Goal: Download file/media

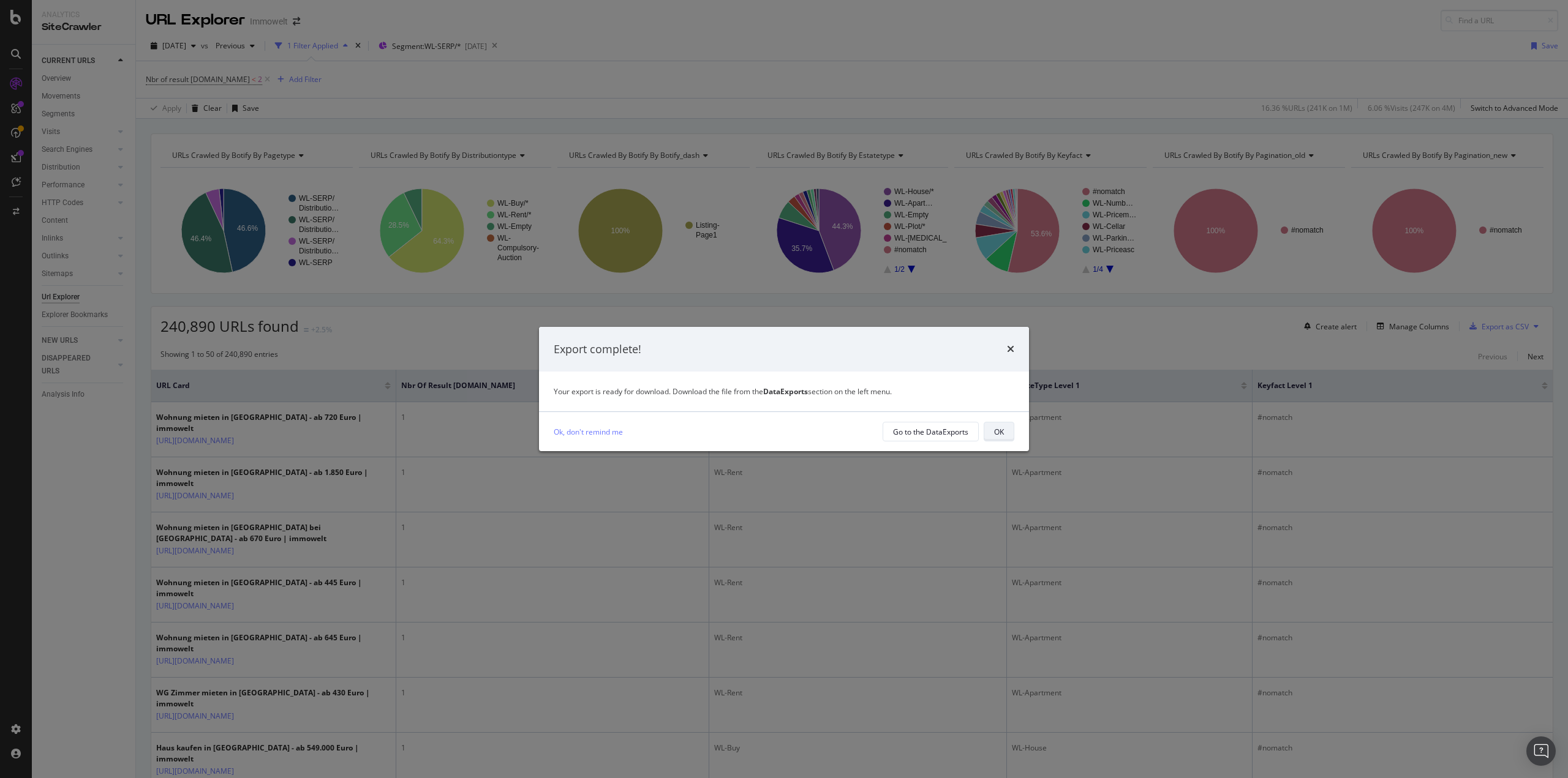
click at [997, 429] on div "OK" at bounding box center [999, 431] width 9 height 10
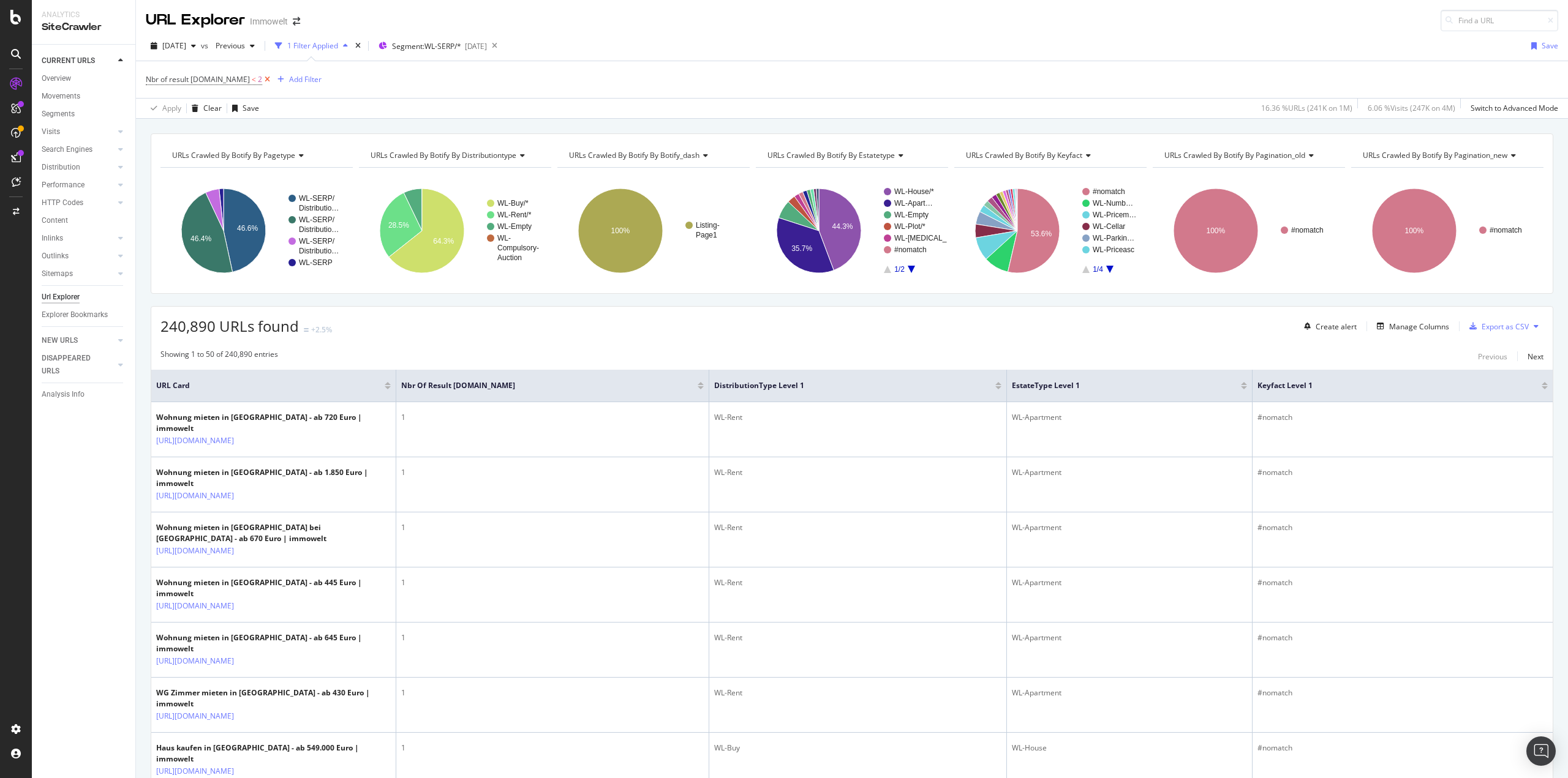
click at [262, 79] on icon at bounding box center [267, 79] width 10 height 13
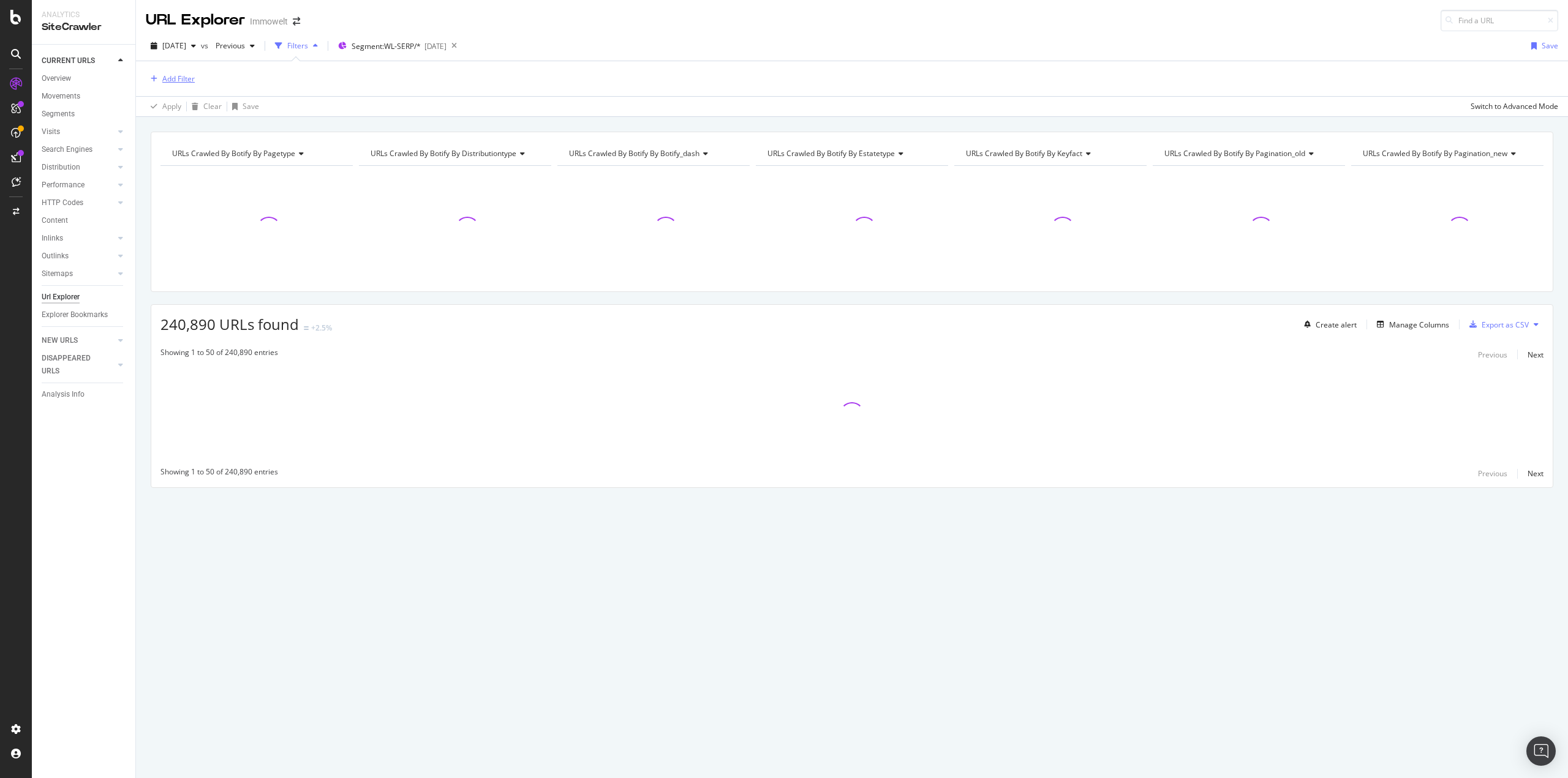
click at [176, 80] on div "Add Filter" at bounding box center [178, 78] width 32 height 10
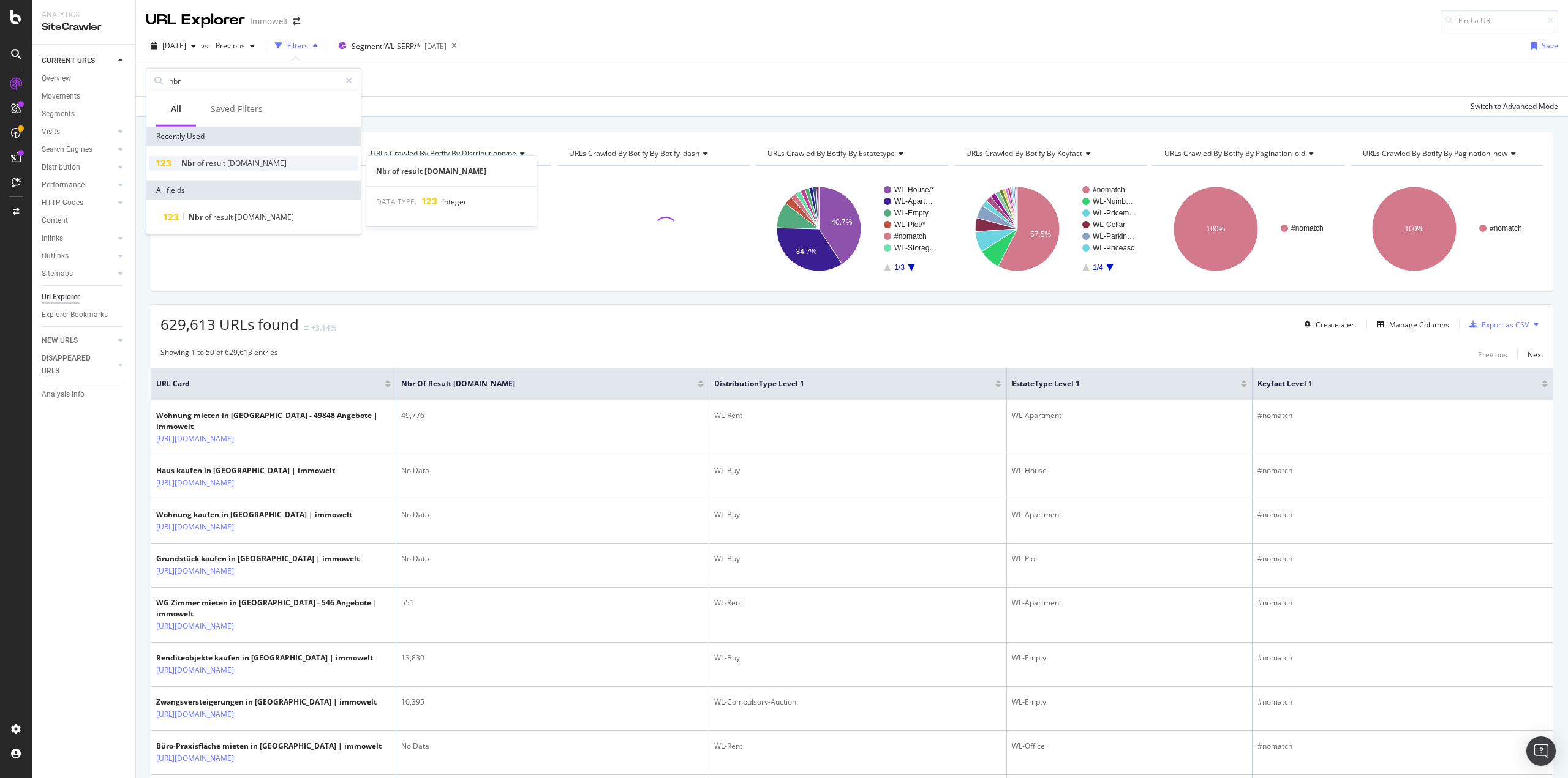
type input "nbr"
click at [223, 161] on span "result" at bounding box center [216, 163] width 21 height 10
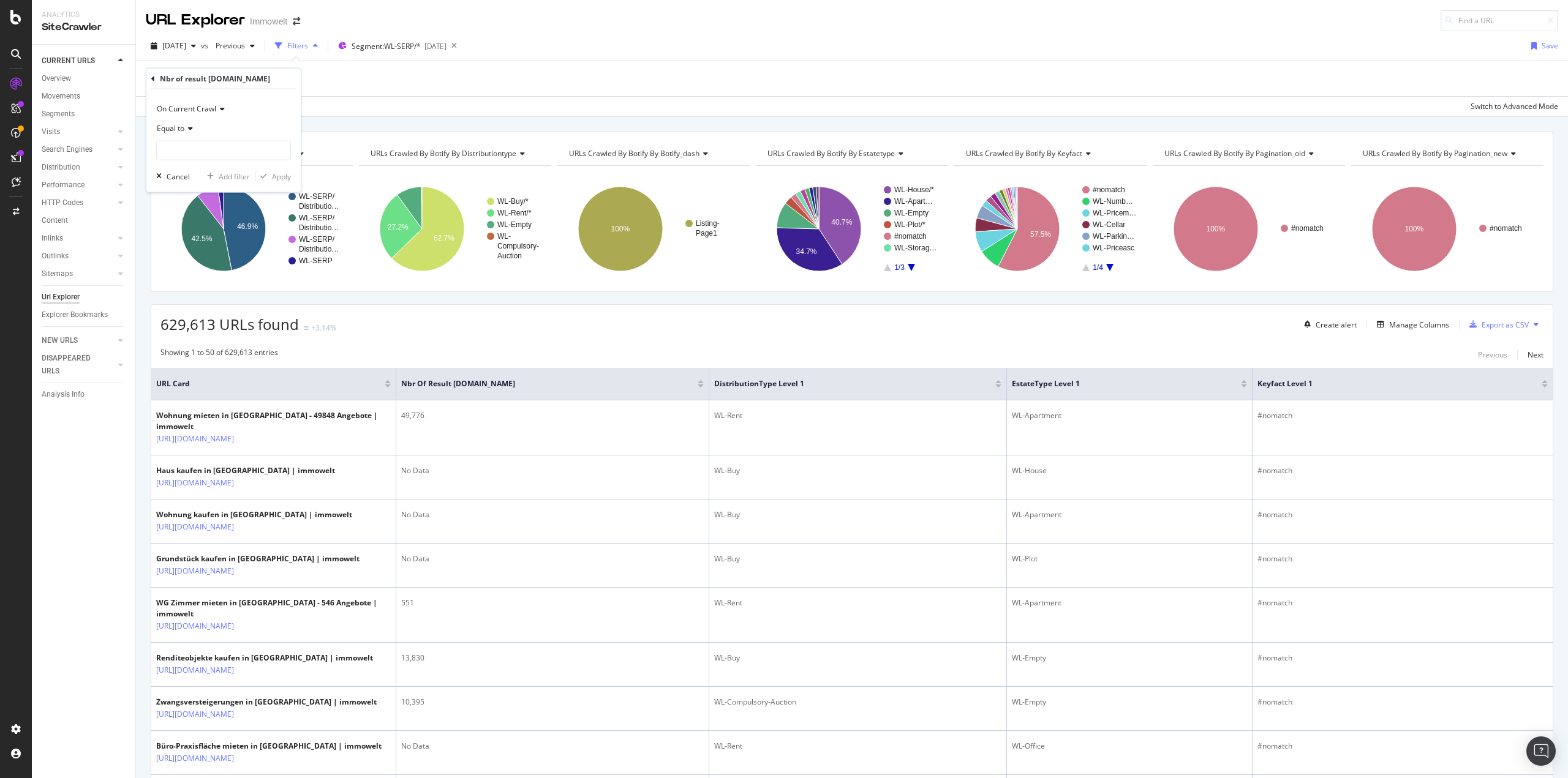
click at [189, 134] on div "Equal to" at bounding box center [223, 128] width 135 height 20
click at [189, 282] on div "Exists" at bounding box center [224, 281] width 131 height 16
click at [279, 153] on div "Apply" at bounding box center [281, 153] width 19 height 10
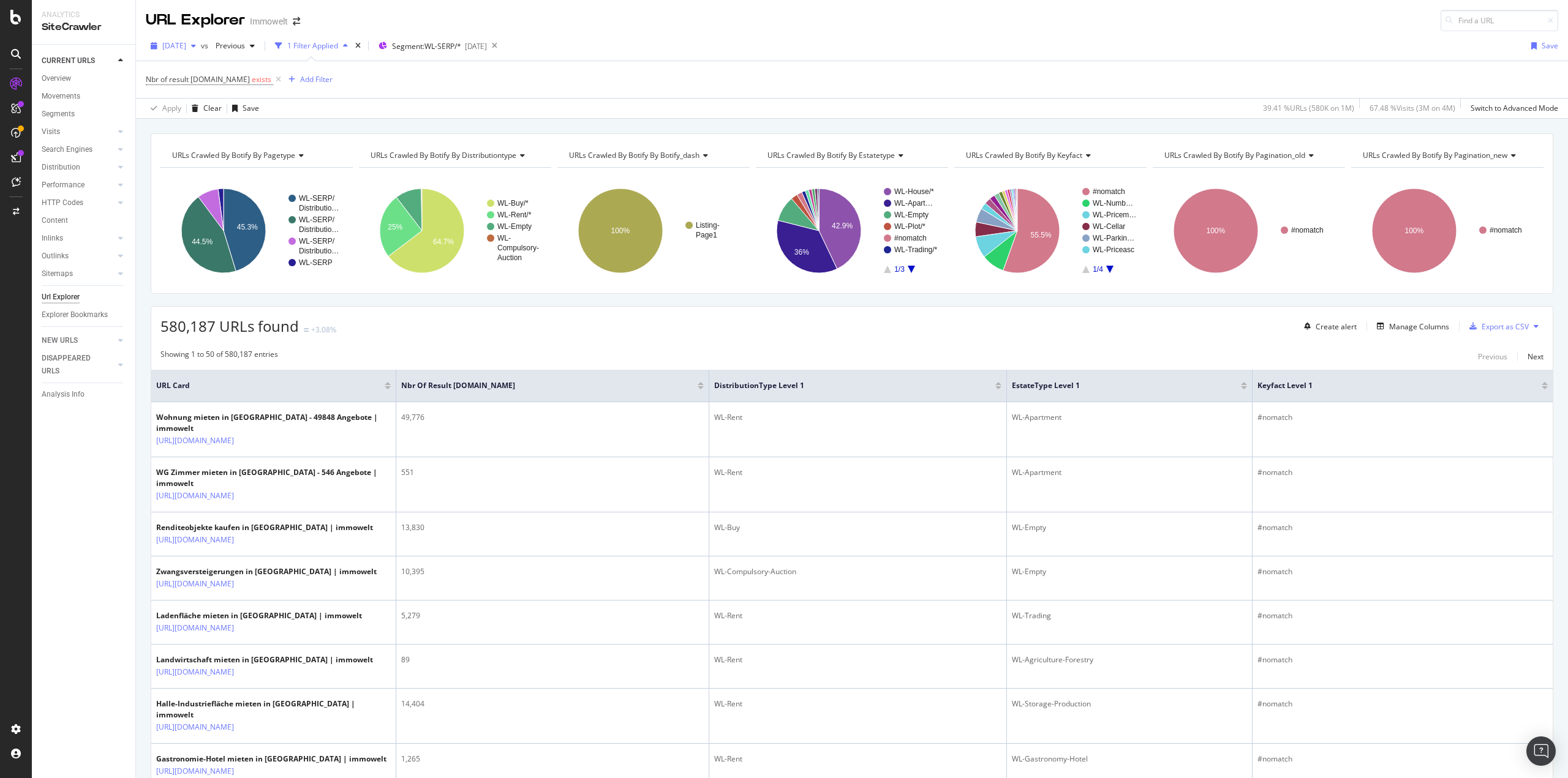
click at [187, 46] on span "2025 Sep. 5th" at bounding box center [174, 45] width 24 height 10
click at [227, 91] on div "[DATE]" at bounding box center [244, 90] width 161 height 11
click at [300, 80] on div "Add Filter" at bounding box center [316, 79] width 32 height 10
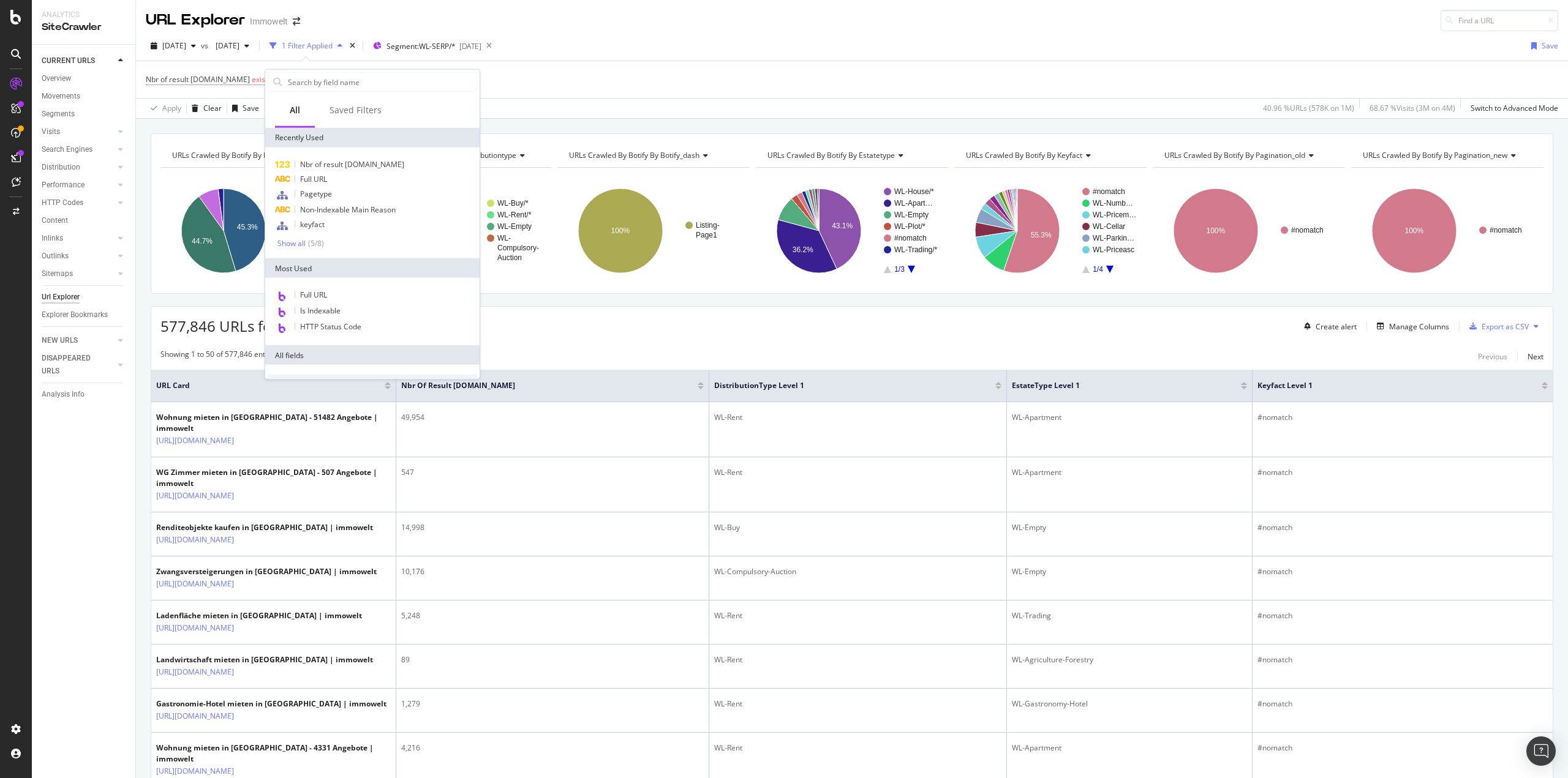
click at [220, 84] on span "Nbr of result schema.org exists" at bounding box center [209, 79] width 128 height 11
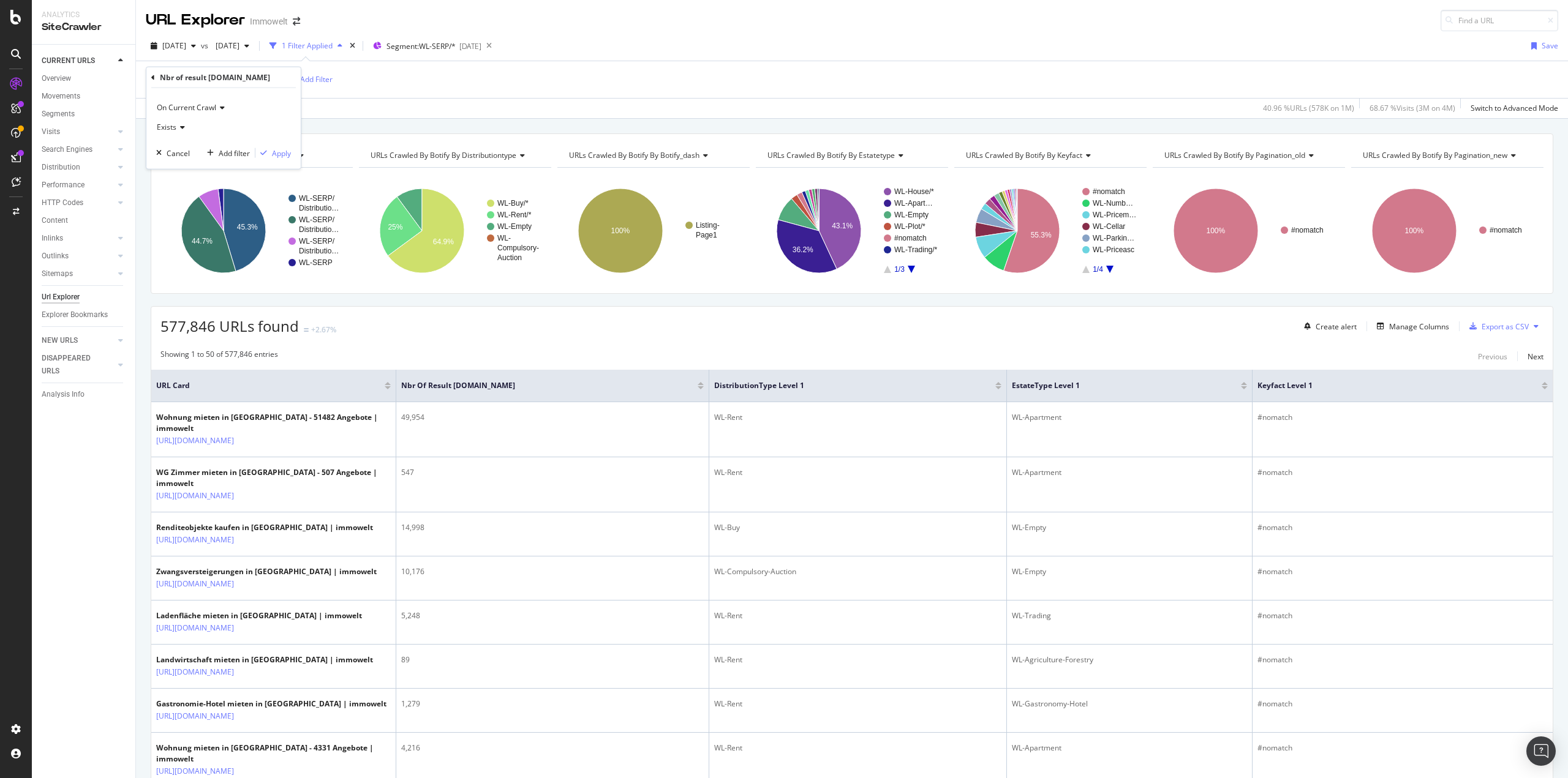
click at [225, 80] on div "Nbr of result [DOMAIN_NAME]" at bounding box center [215, 77] width 110 height 10
click at [216, 92] on div "On Current Crawl Exists Cancel Add filter Apply" at bounding box center [224, 128] width 154 height 81
click at [213, 103] on span "On Current Crawl" at bounding box center [186, 107] width 59 height 10
click at [291, 102] on div "On Current Crawl Exists Cancel Add filter Apply" at bounding box center [224, 128] width 154 height 81
click at [183, 128] on icon at bounding box center [180, 127] width 9 height 7
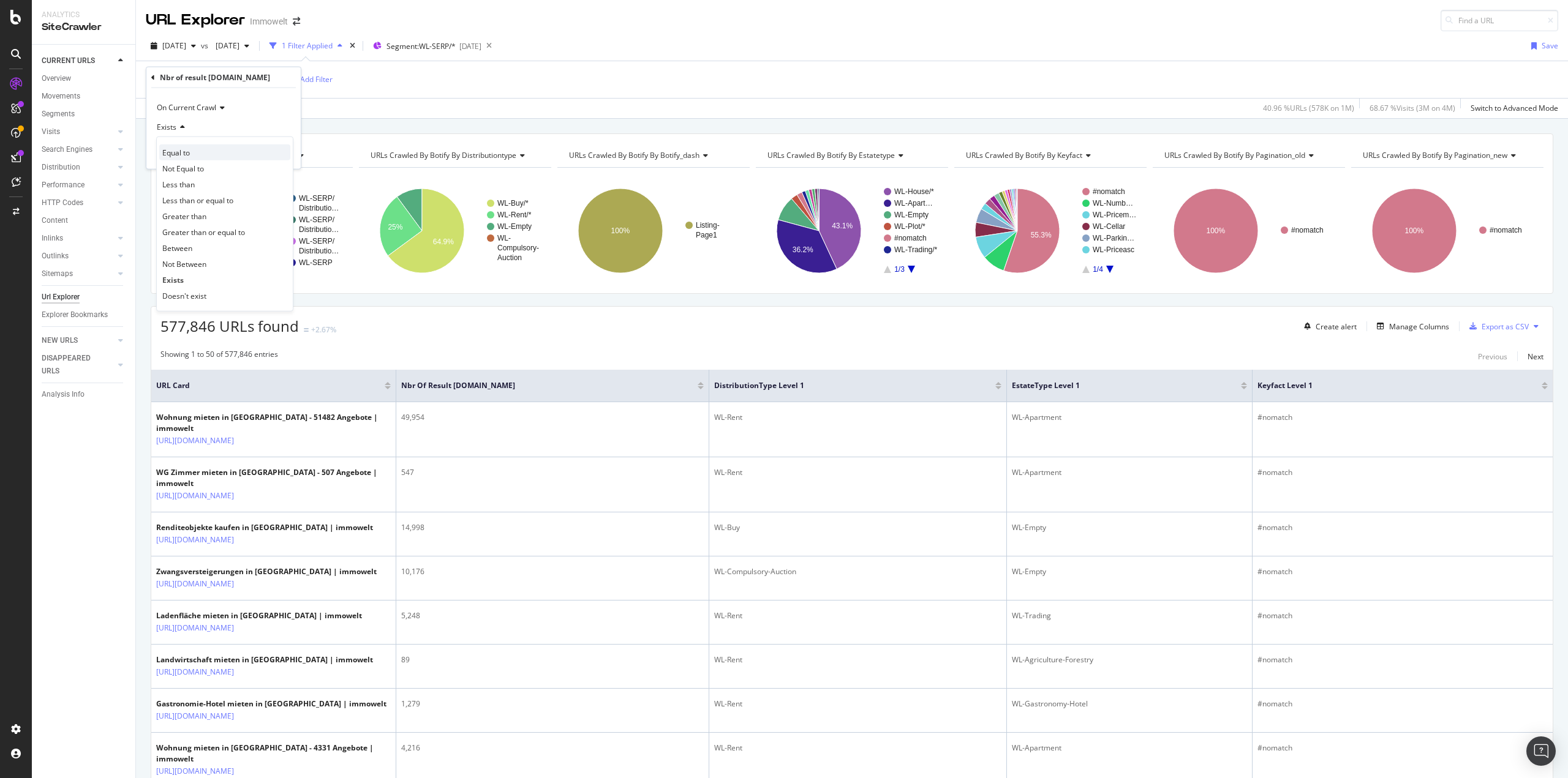
click at [180, 148] on span "Equal to" at bounding box center [176, 152] width 28 height 10
click at [189, 135] on div "Equal to" at bounding box center [223, 127] width 135 height 20
click at [187, 181] on span "Less than" at bounding box center [178, 183] width 32 height 10
click at [212, 159] on div "On Current Crawl Less than Cancel Add filter Apply" at bounding box center [224, 139] width 154 height 103
click at [209, 151] on input "number" at bounding box center [223, 149] width 135 height 20
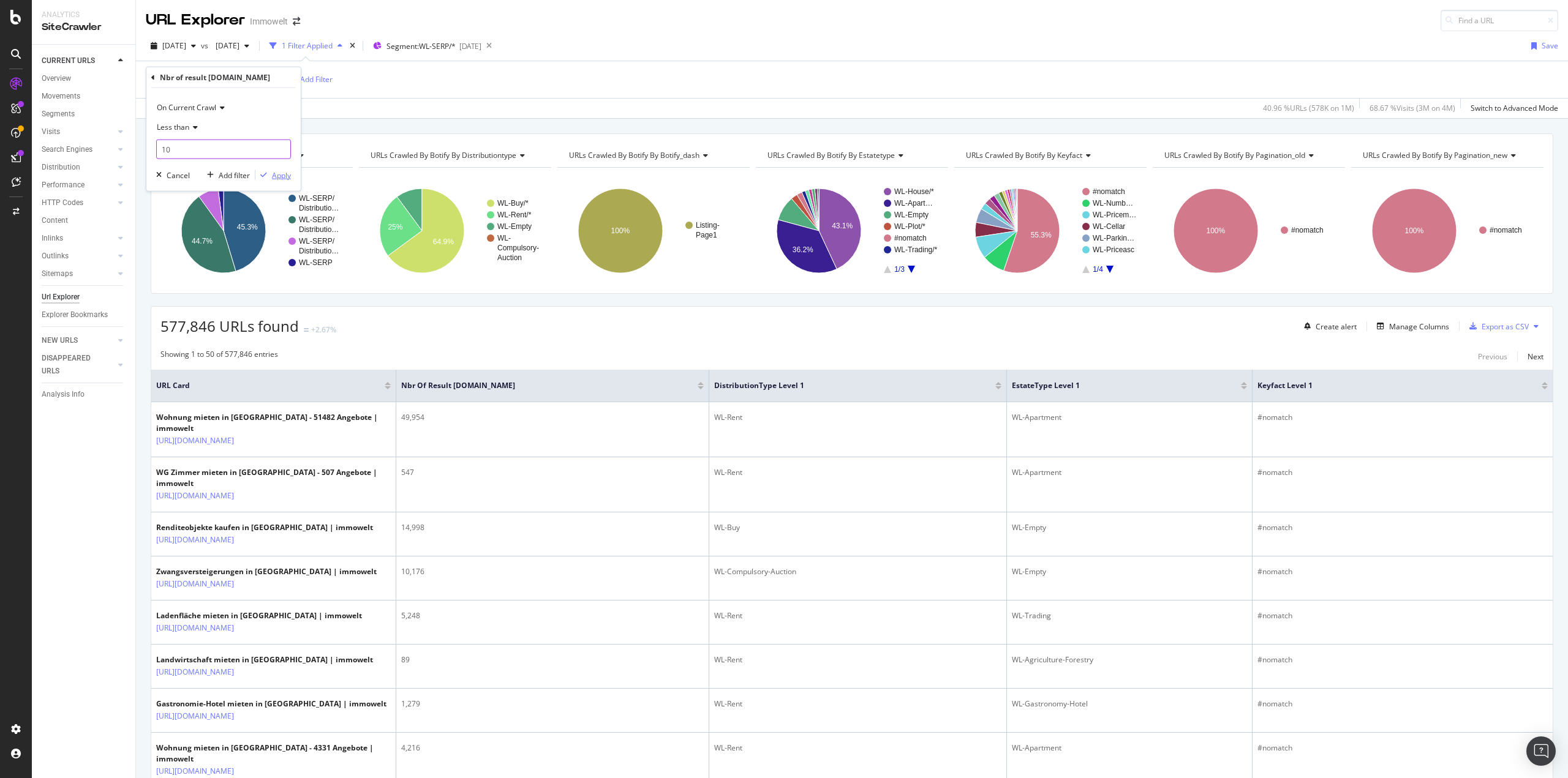
type input "10"
click at [285, 177] on div "Apply" at bounding box center [281, 175] width 19 height 10
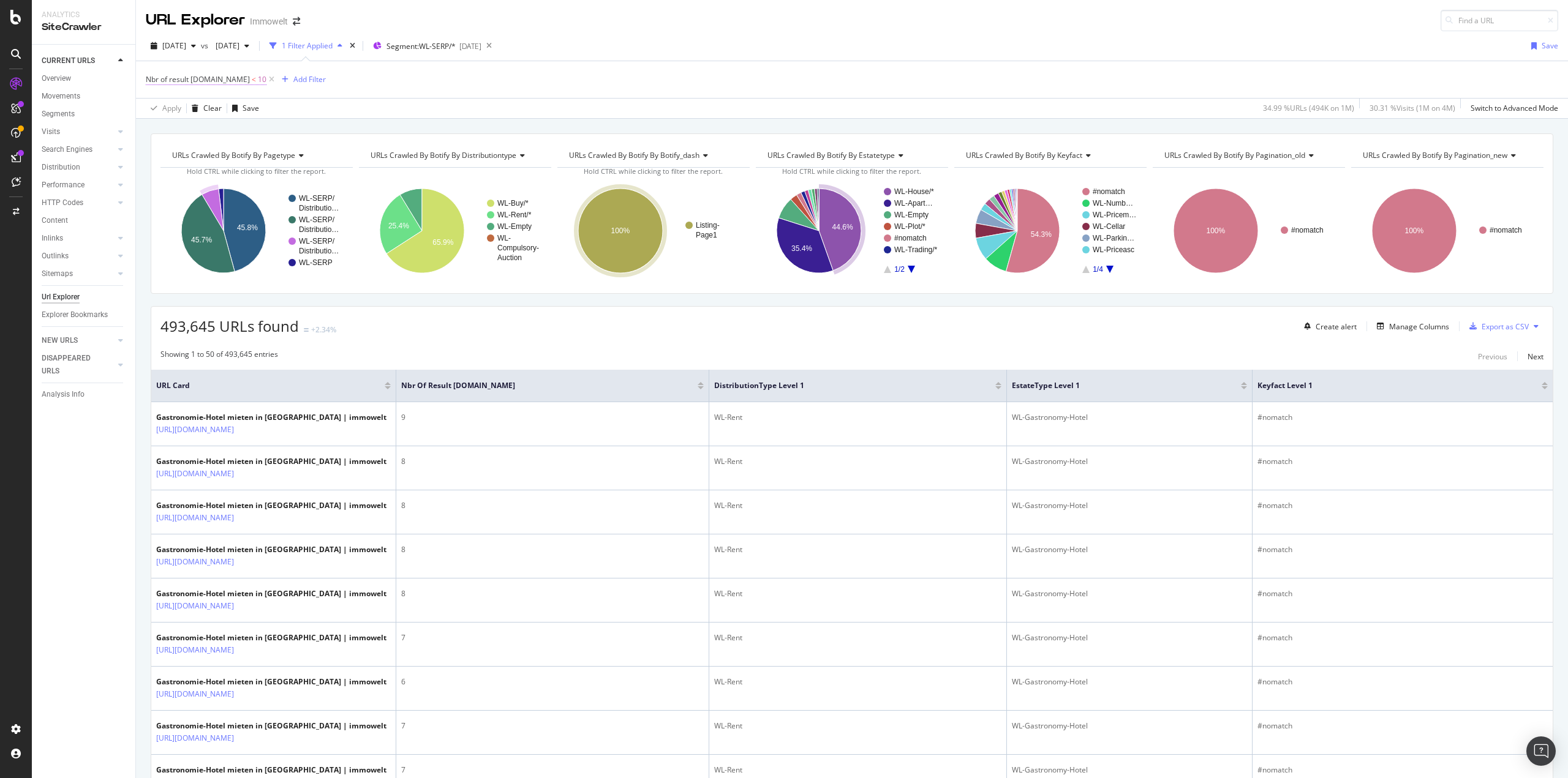
click at [231, 80] on span "Nbr of result schema.org < 10" at bounding box center [205, 79] width 120 height 11
drag, startPoint x: 194, startPoint y: 142, endPoint x: 161, endPoint y: 145, distance: 33.1
click at [164, 145] on input "10" at bounding box center [223, 149] width 135 height 20
click at [177, 151] on input "10" at bounding box center [223, 149] width 135 height 20
click at [178, 150] on input "10" at bounding box center [223, 149] width 135 height 20
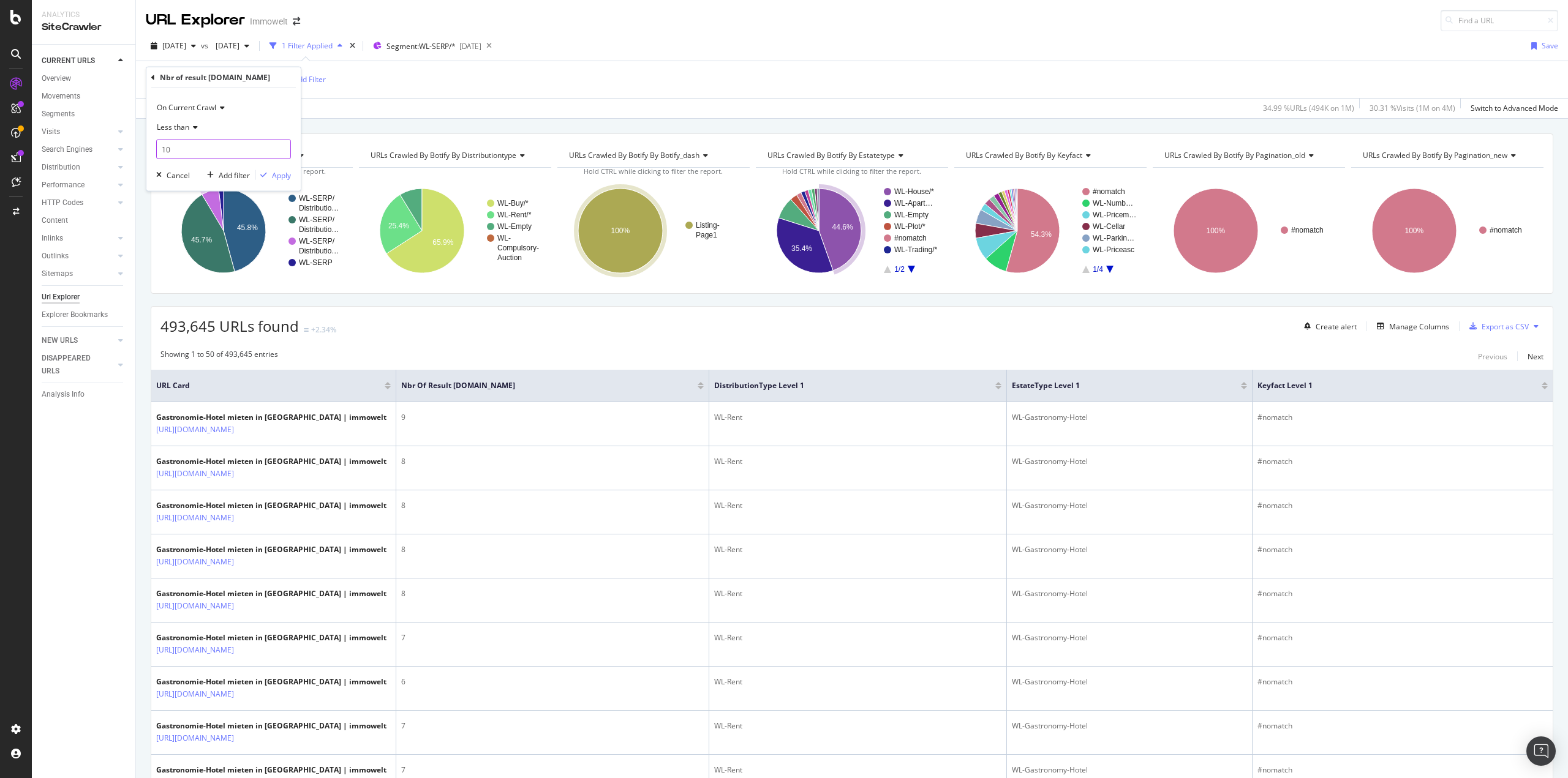
drag, startPoint x: 157, startPoint y: 152, endPoint x: 141, endPoint y: 152, distance: 16.0
click at [142, 152] on body "Analytics SiteCrawler CURRENT URLS Overview Movements Segments Visits Analysis …" at bounding box center [784, 389] width 1568 height 778
click at [272, 174] on div "Apply" at bounding box center [281, 175] width 19 height 10
click at [216, 82] on span "Nbr of result [DOMAIN_NAME]" at bounding box center [198, 79] width 104 height 10
drag, startPoint x: 172, startPoint y: 153, endPoint x: 131, endPoint y: 153, distance: 41.0
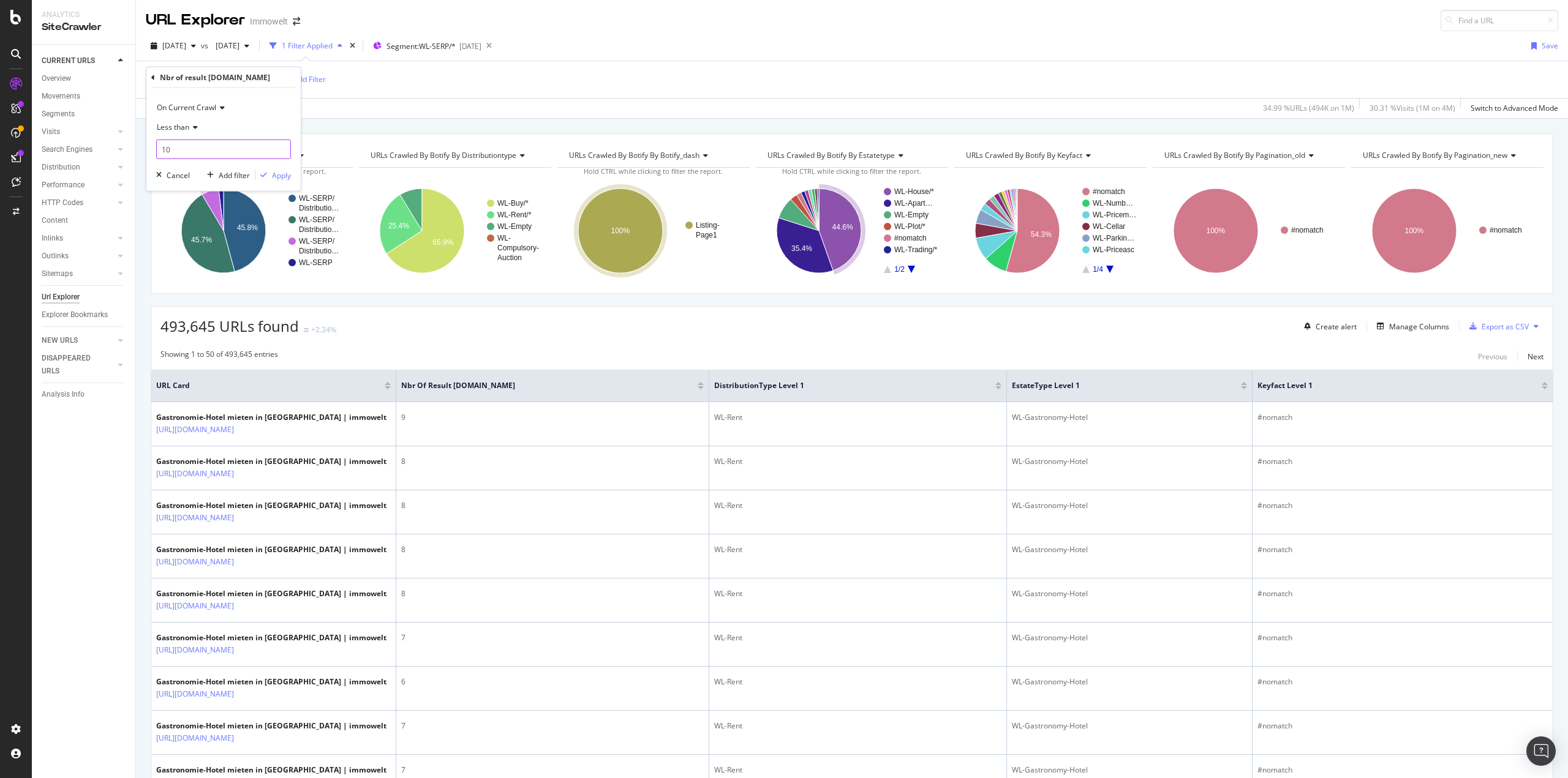
click at [131, 153] on body "Analytics SiteCrawler CURRENT URLS Overview Movements Segments Visits Analysis …" at bounding box center [784, 389] width 1568 height 778
type input "1"
type input "8"
click at [283, 174] on div "Apply" at bounding box center [281, 175] width 19 height 10
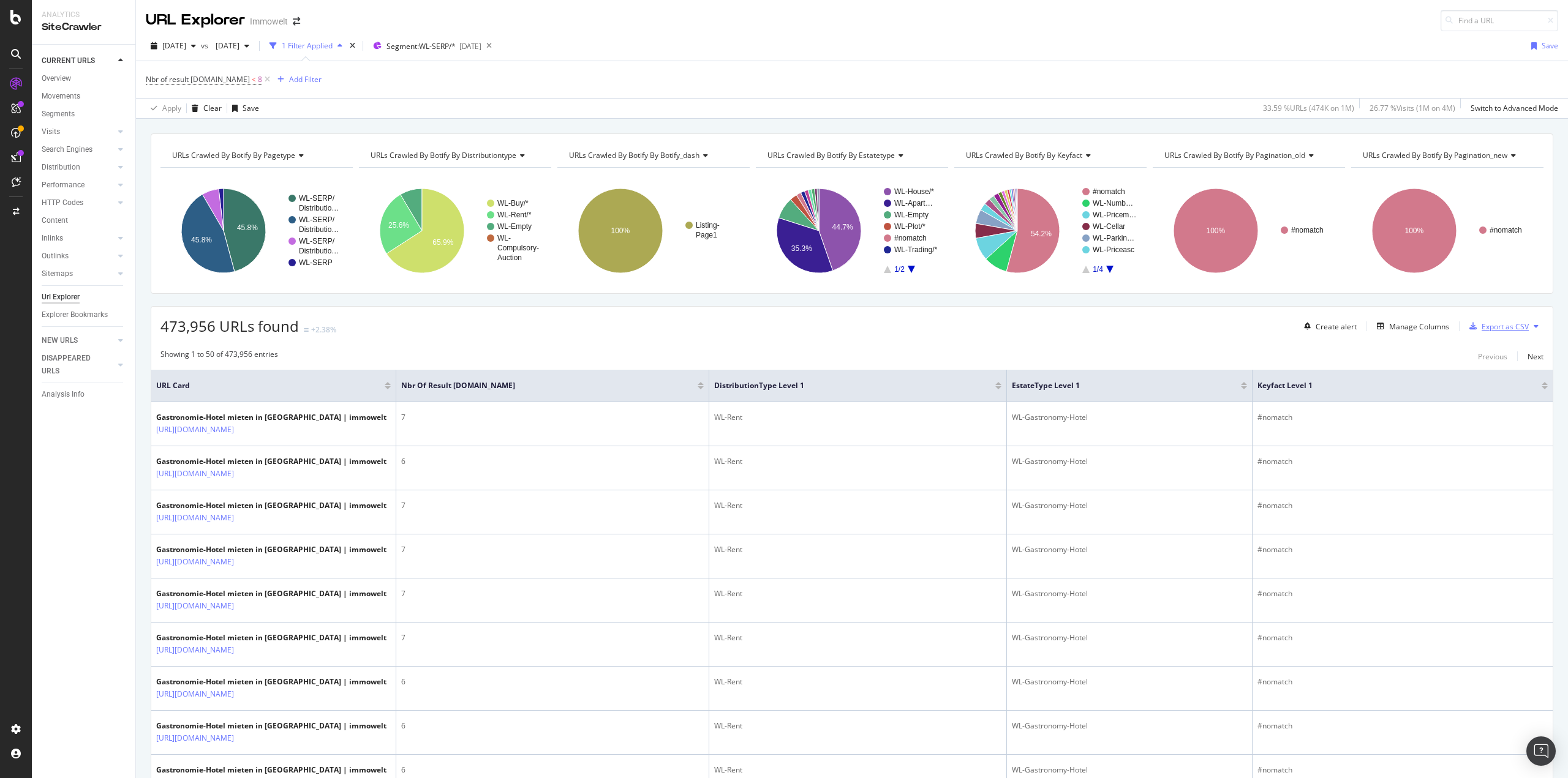
click at [1485, 321] on div "Export as CSV" at bounding box center [1505, 326] width 47 height 10
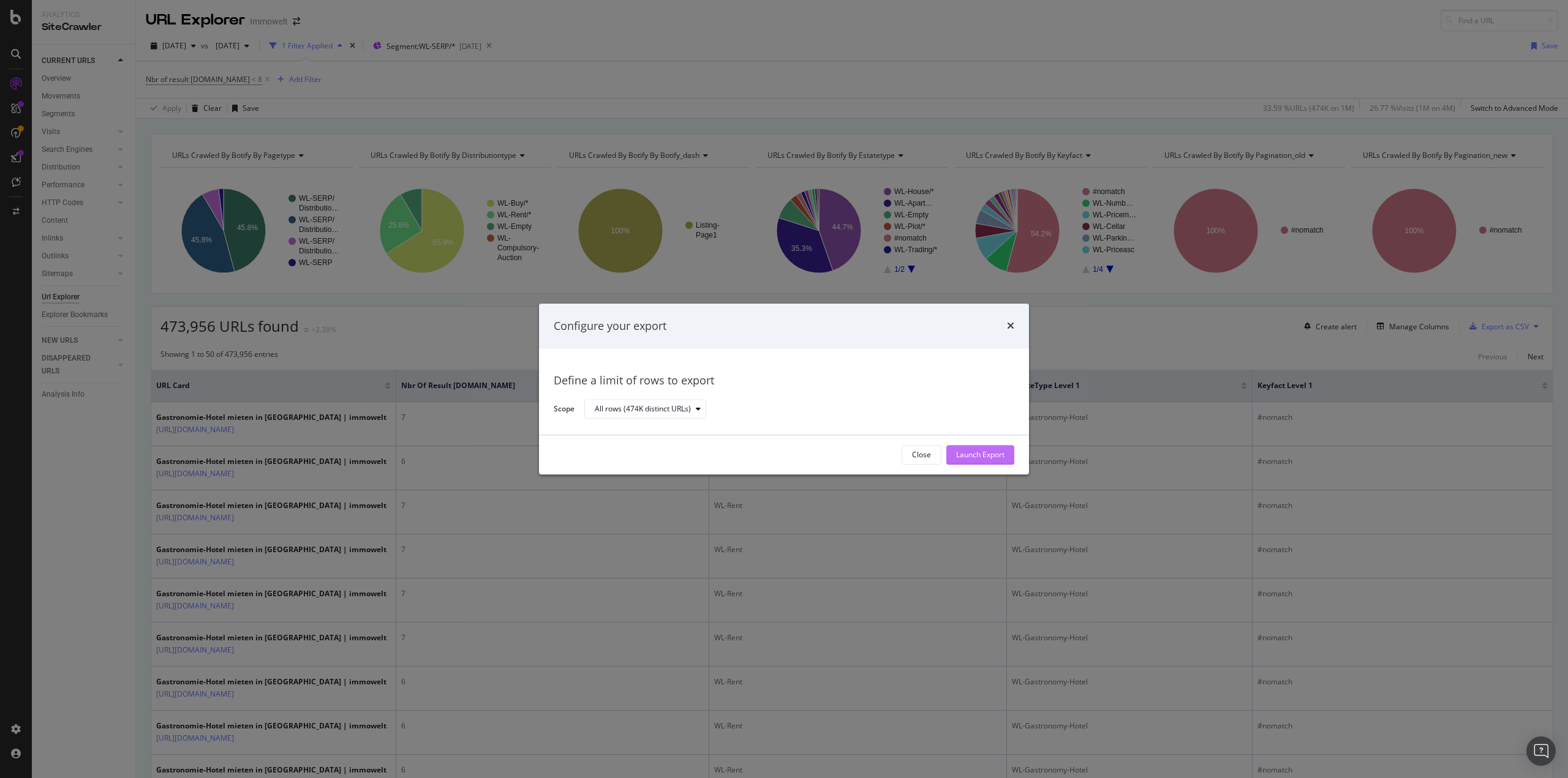
click at [979, 448] on div "Launch Export" at bounding box center [980, 454] width 48 height 18
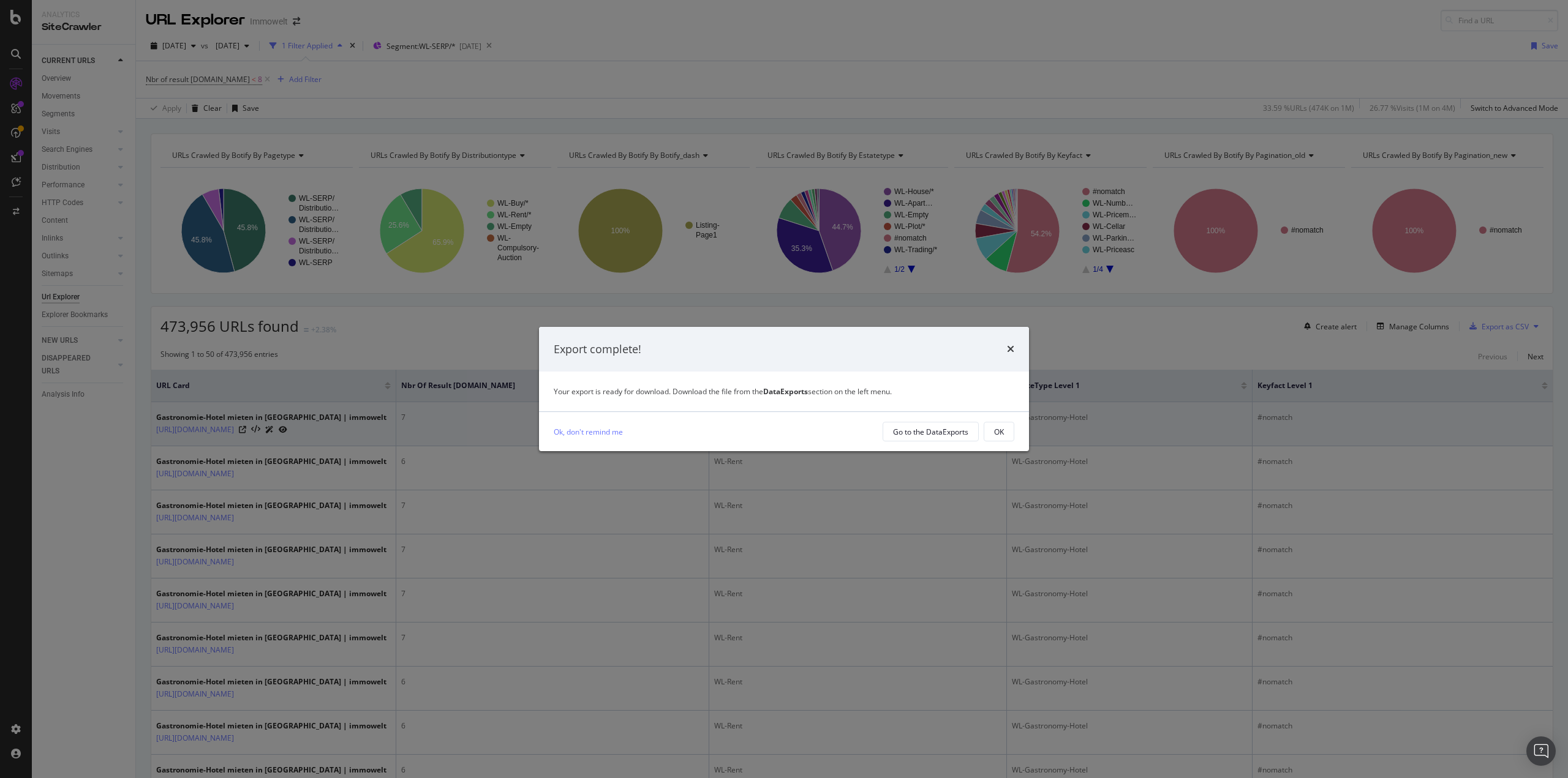
drag, startPoint x: 996, startPoint y: 432, endPoint x: 915, endPoint y: 419, distance: 82.0
click at [996, 432] on div "OK" at bounding box center [999, 431] width 9 height 10
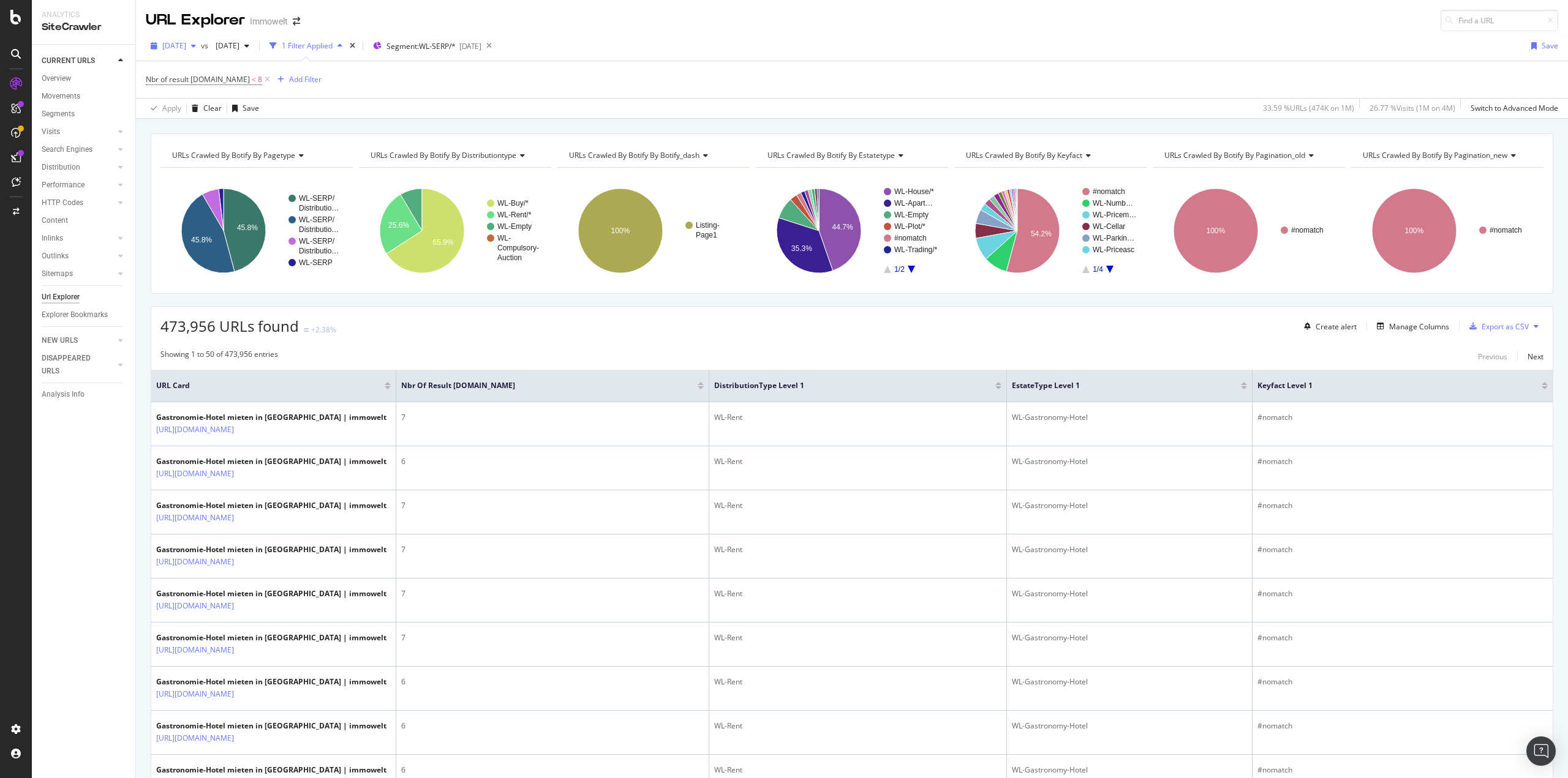
click at [187, 44] on span "[DATE]" at bounding box center [174, 45] width 24 height 10
click at [216, 116] on div "2025 Sep. 5th" at bounding box center [244, 112] width 161 height 11
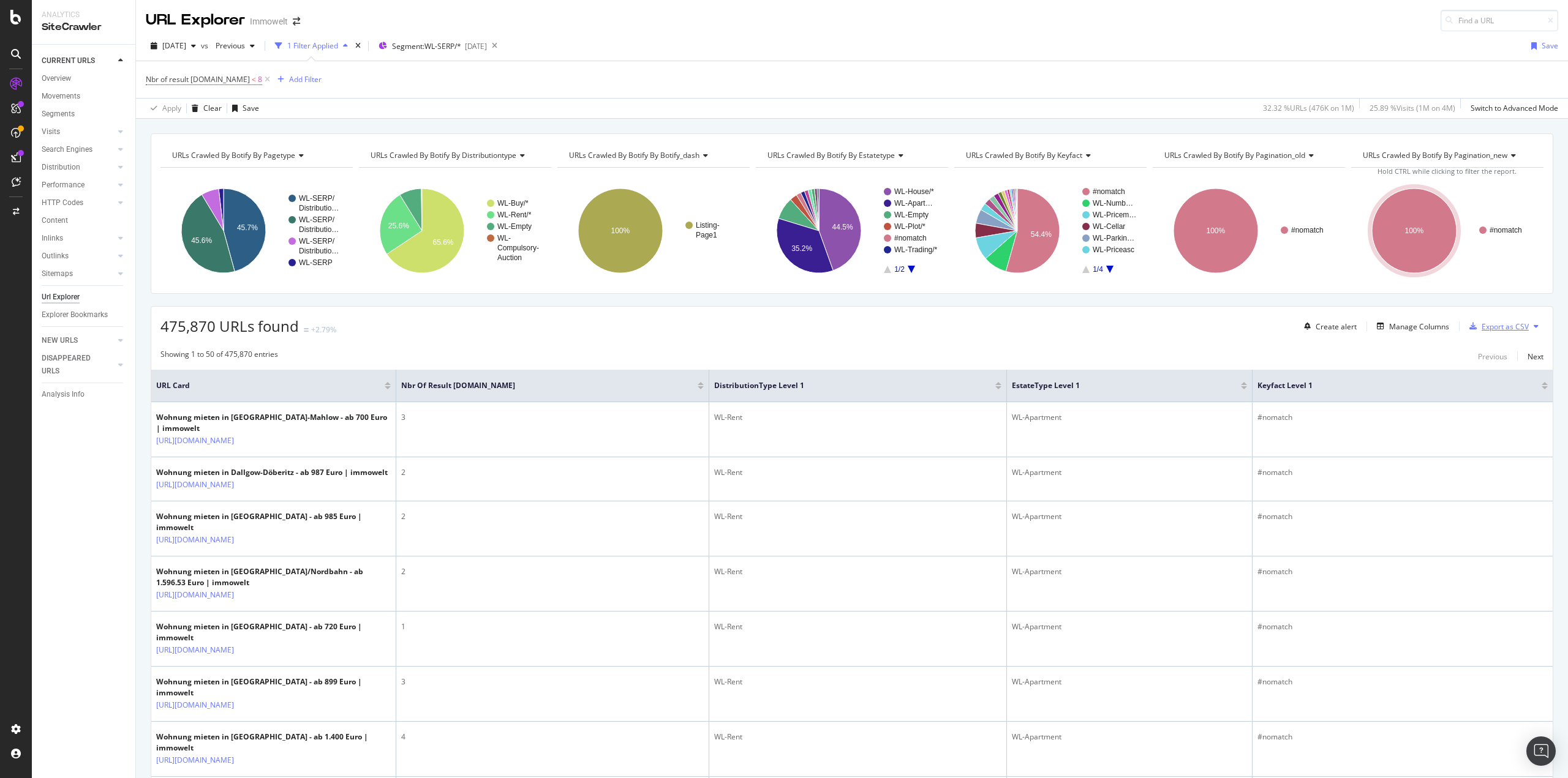
click at [1481, 329] on div "Export as CSV" at bounding box center [1505, 326] width 47 height 10
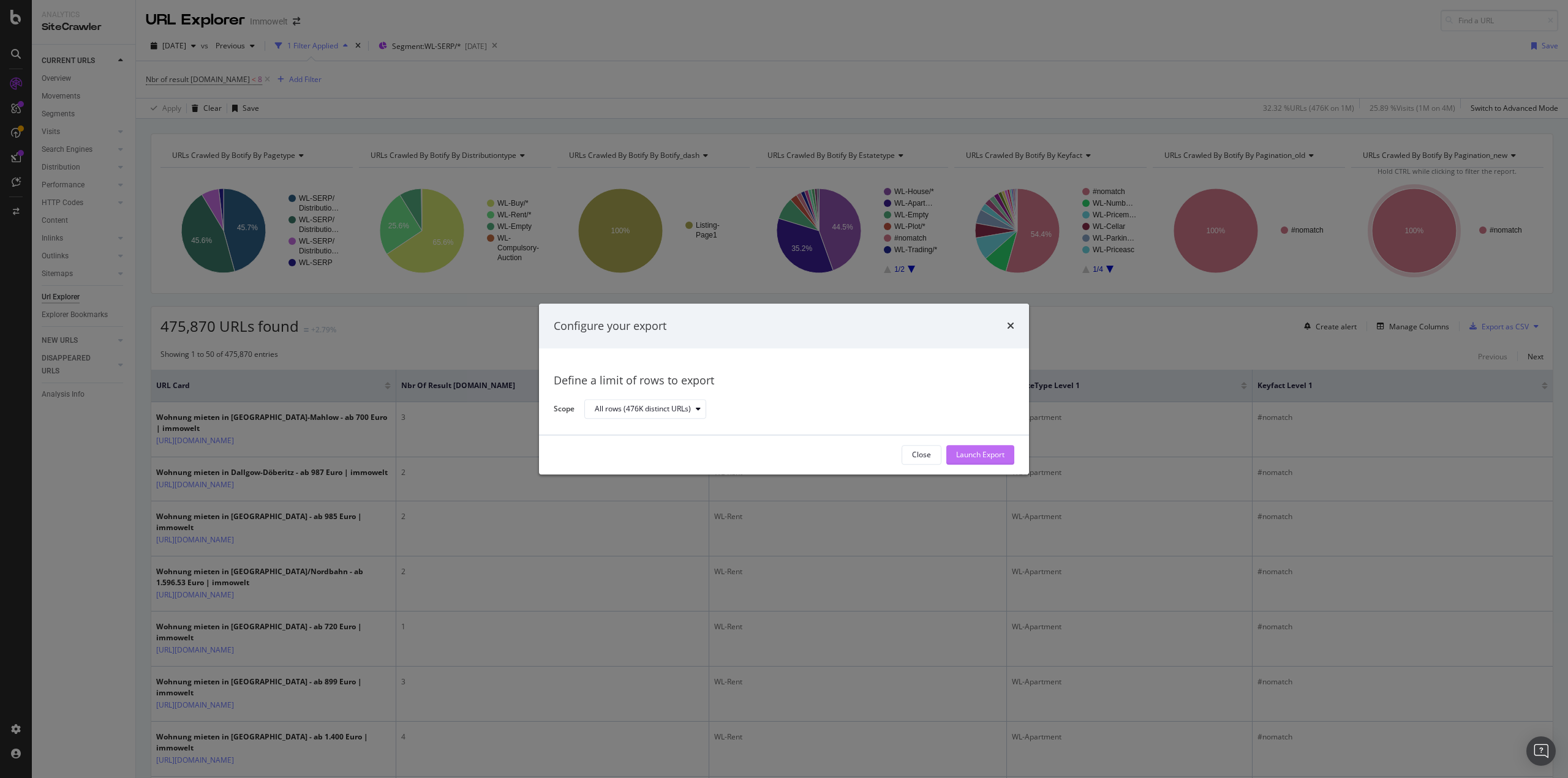
click at [995, 453] on div "Launch Export" at bounding box center [980, 455] width 48 height 10
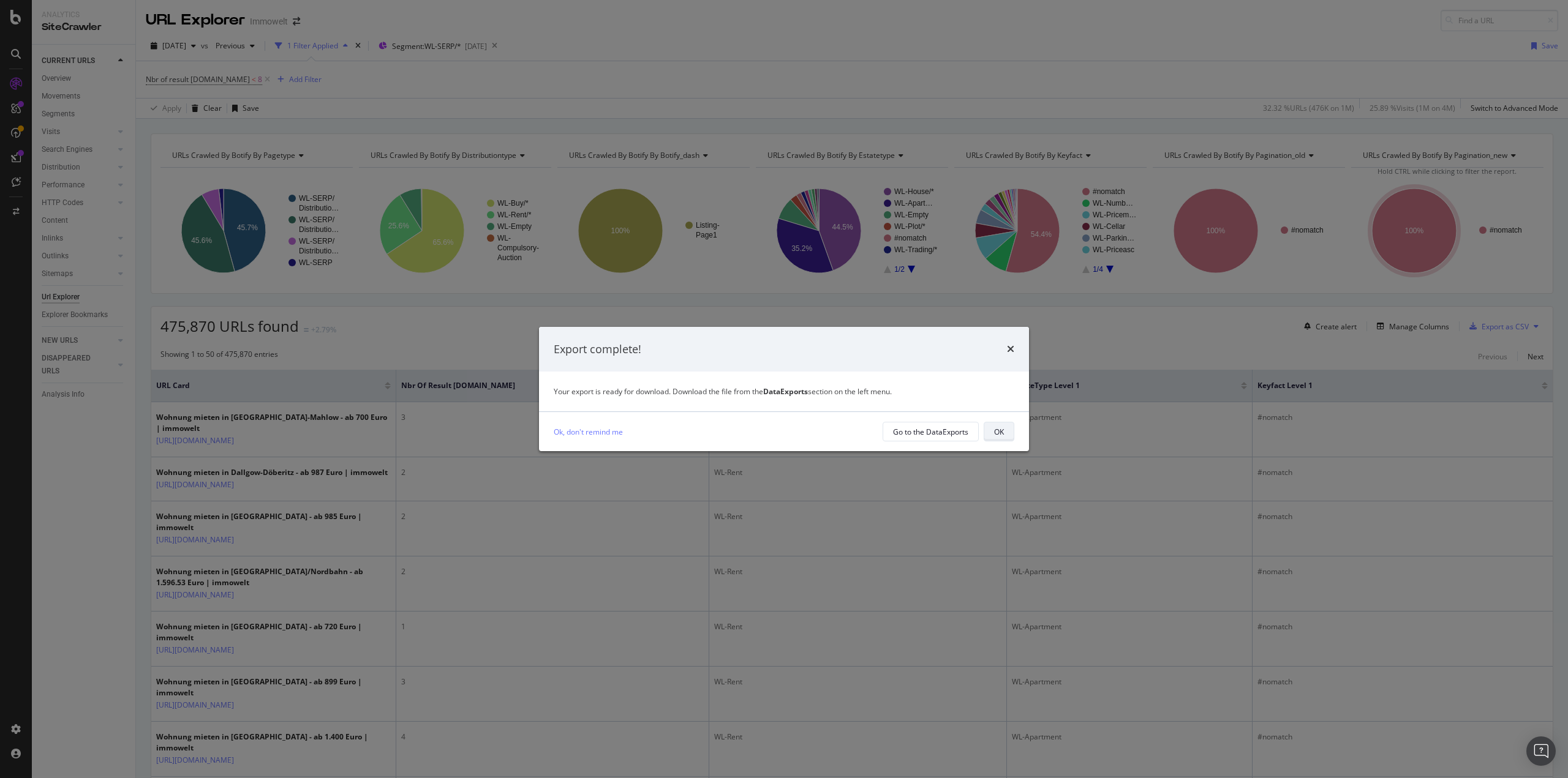
click at [992, 433] on button "OK" at bounding box center [999, 431] width 31 height 20
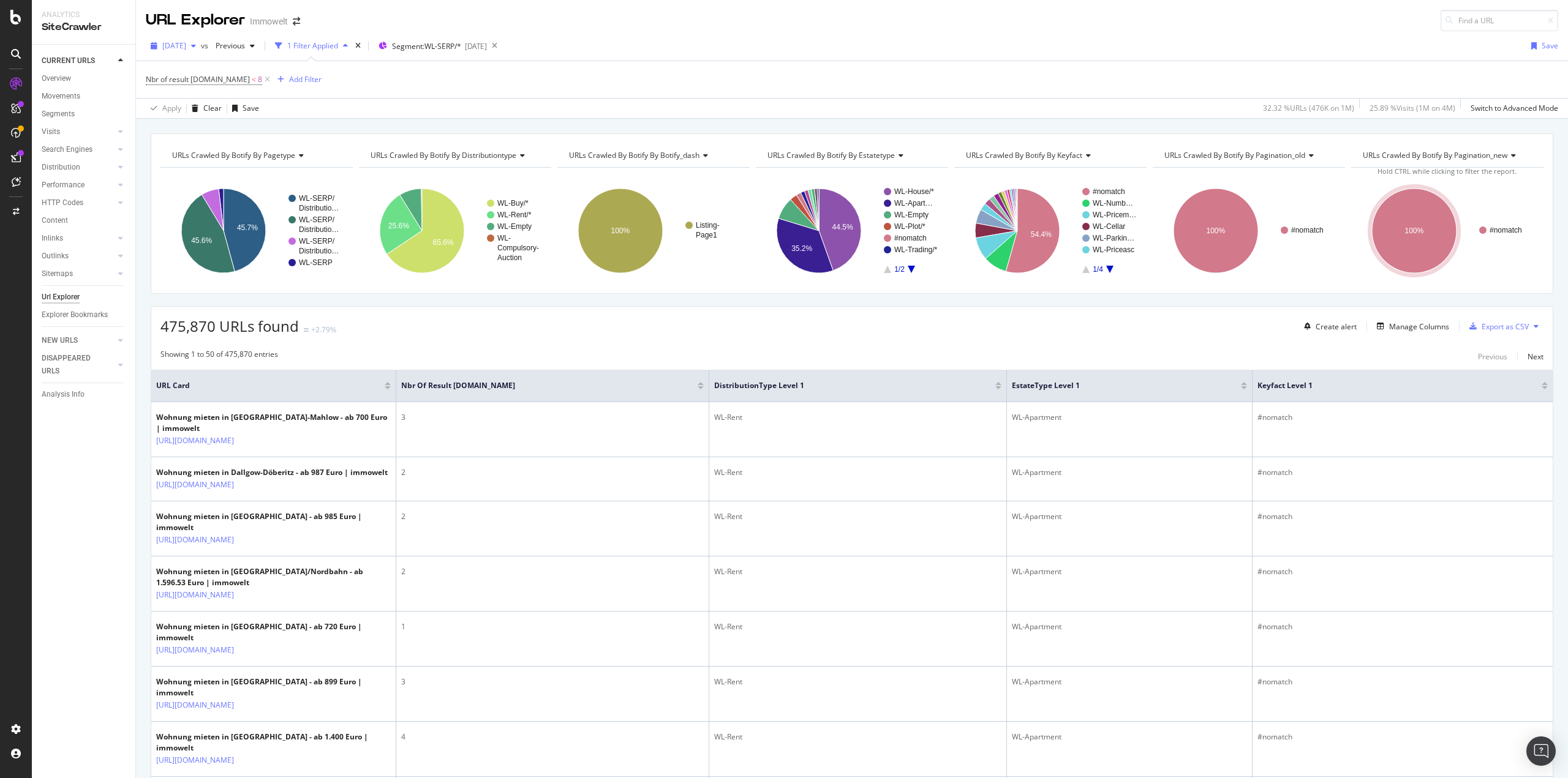
click at [171, 48] on span "2025 Sep. 5th" at bounding box center [174, 45] width 24 height 10
click at [211, 131] on div "2025 Aug. 29th" at bounding box center [244, 135] width 161 height 11
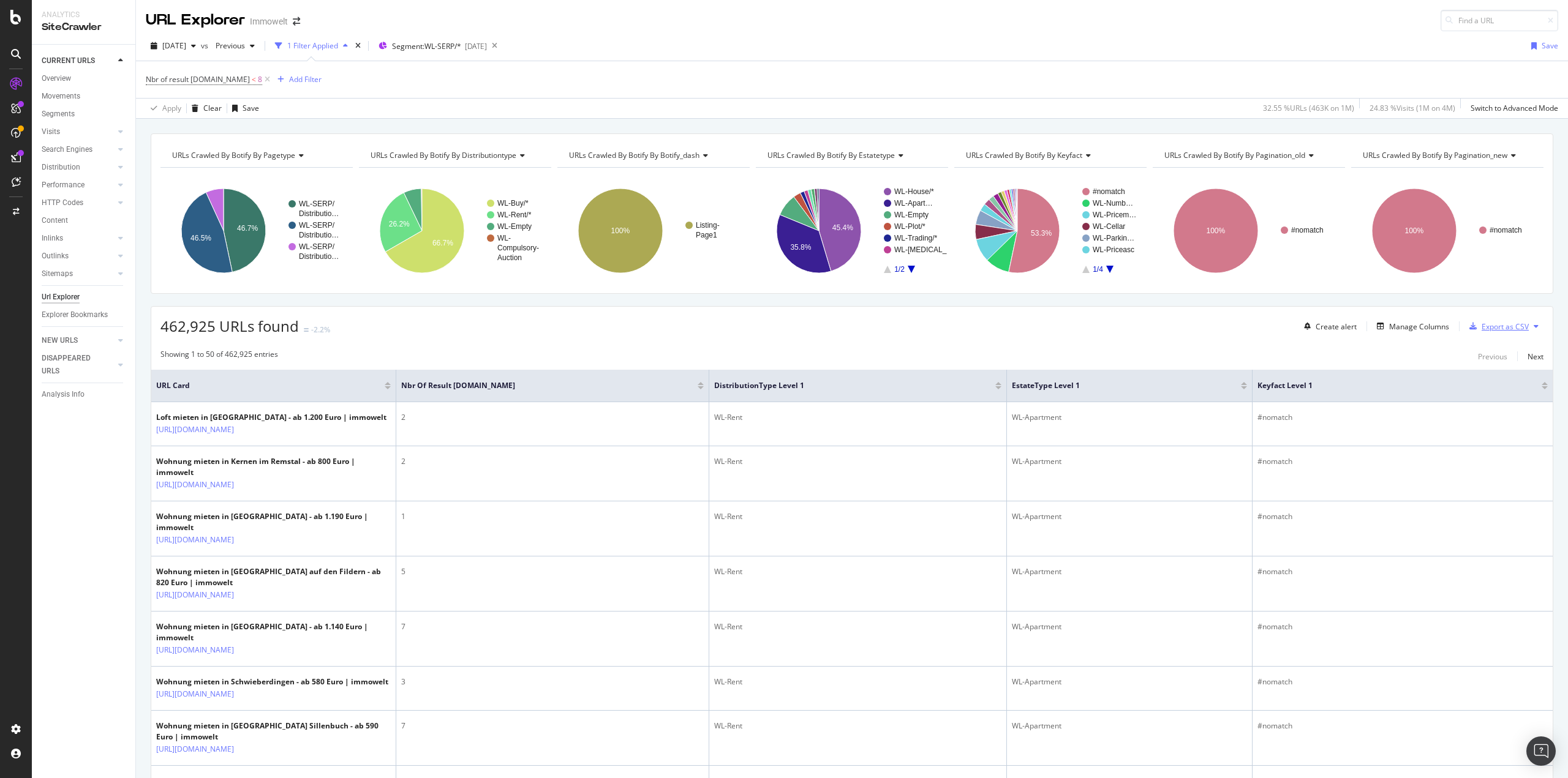
click at [1503, 331] on div "Export as CSV" at bounding box center [1496, 326] width 65 height 18
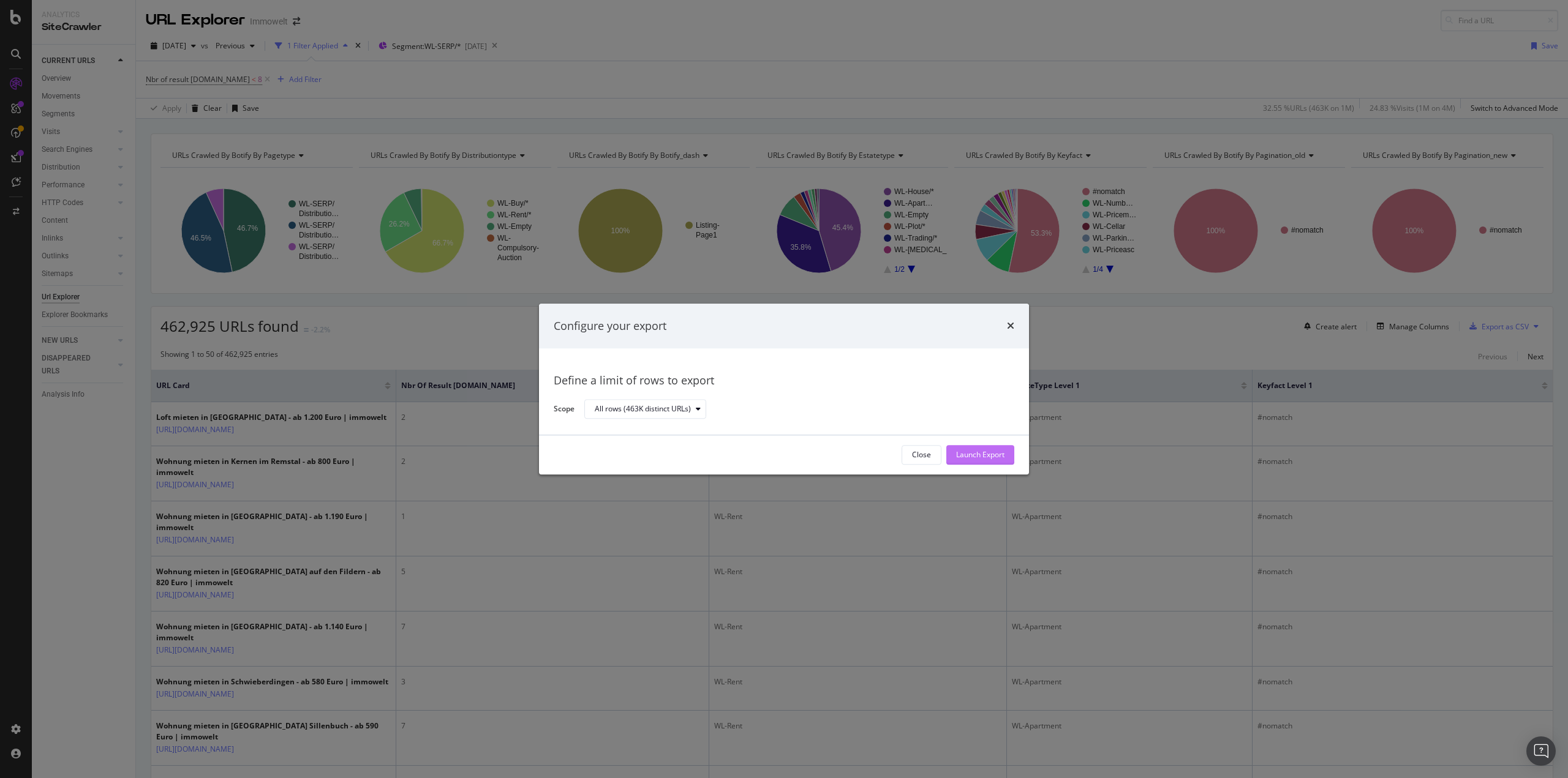
click at [997, 456] on div "Launch Export" at bounding box center [980, 455] width 48 height 10
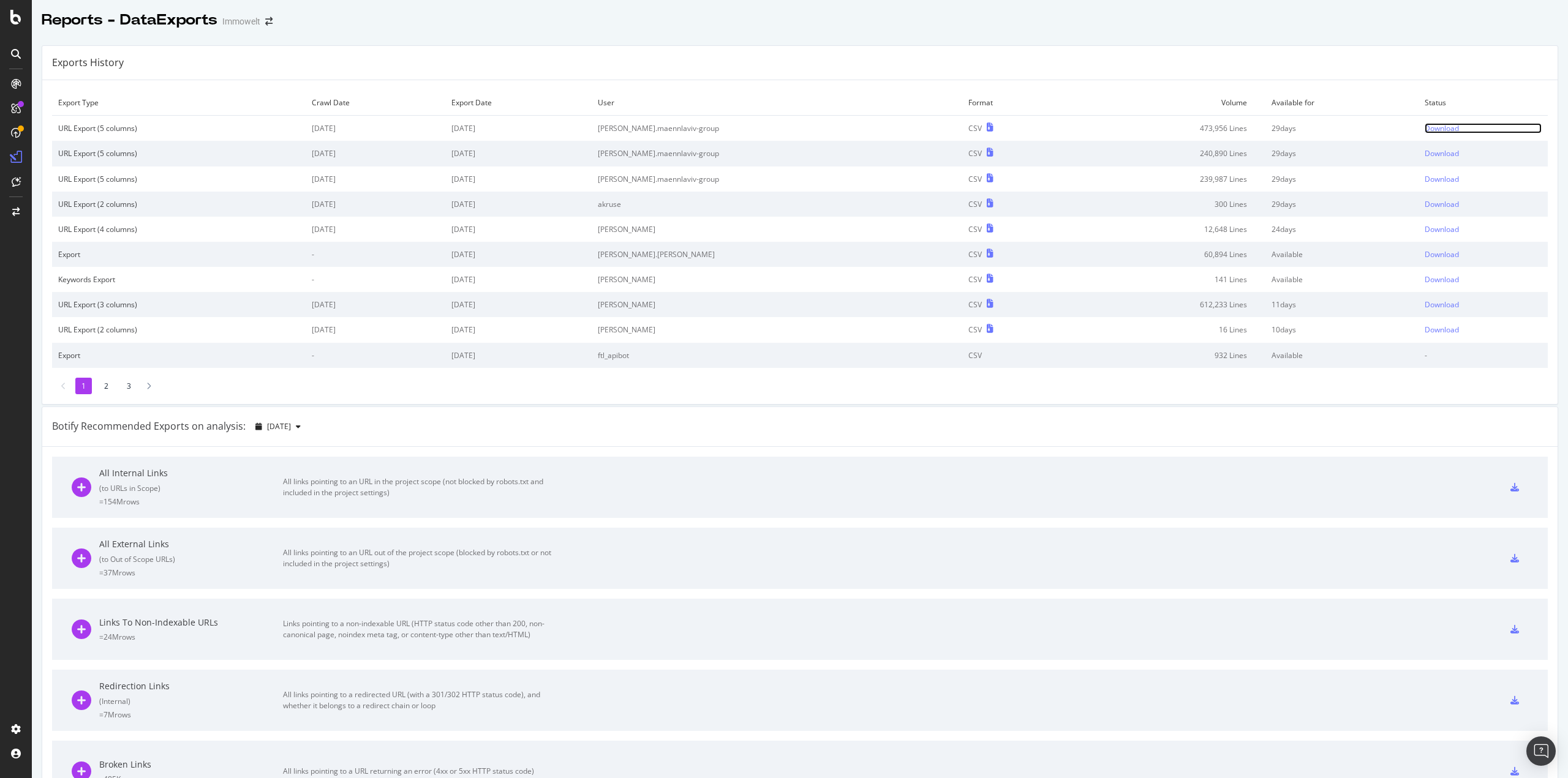
click at [1425, 131] on div "Download" at bounding box center [1442, 127] width 35 height 10
click at [745, 26] on div "Reports - DataExports Immowelt" at bounding box center [799, 15] width 1536 height 31
click at [1425, 129] on div "Download" at bounding box center [1442, 127] width 35 height 10
